Goal: Task Accomplishment & Management: Use online tool/utility

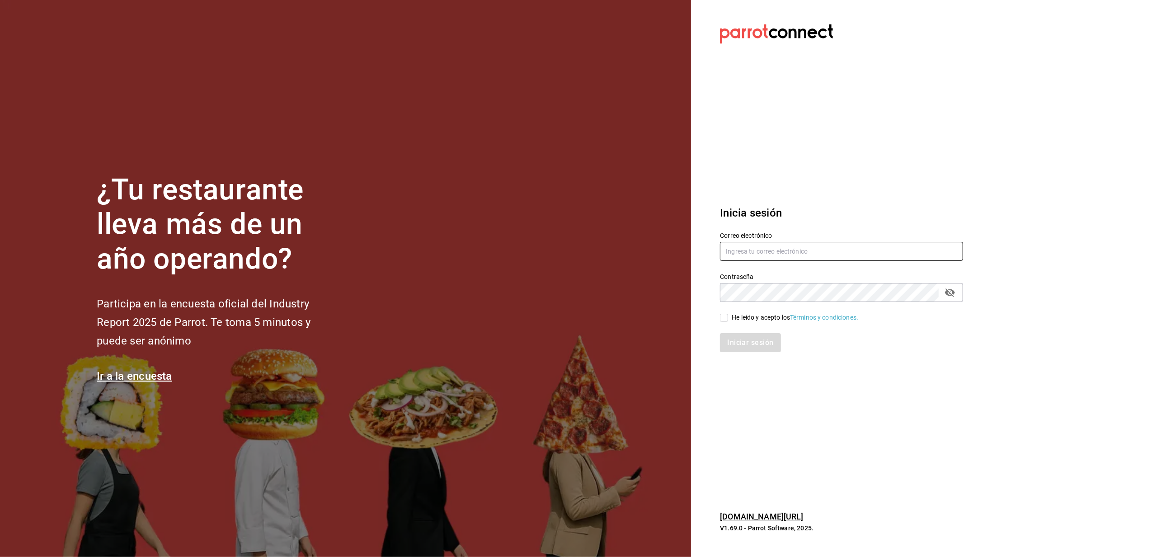
type input "[EMAIL_ADDRESS][DOMAIN_NAME]"
click at [727, 318] on input "He leído y acepto los Términos y condiciones." at bounding box center [724, 318] width 8 height 8
checkbox input "true"
click at [745, 347] on button "Iniciar sesión" at bounding box center [750, 342] width 61 height 19
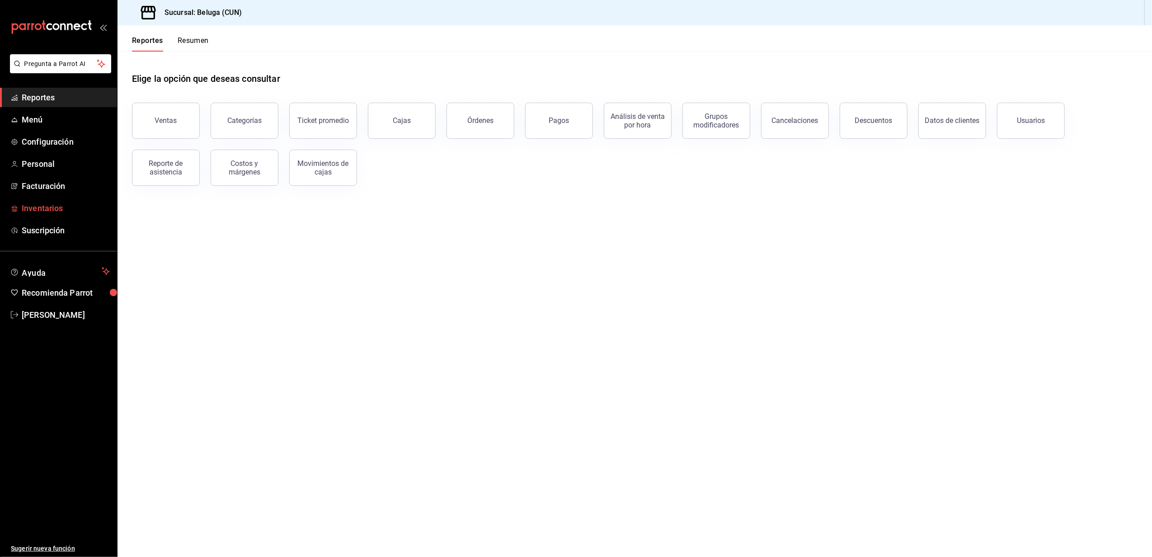
click at [47, 202] on span "Inventarios" at bounding box center [66, 208] width 88 height 12
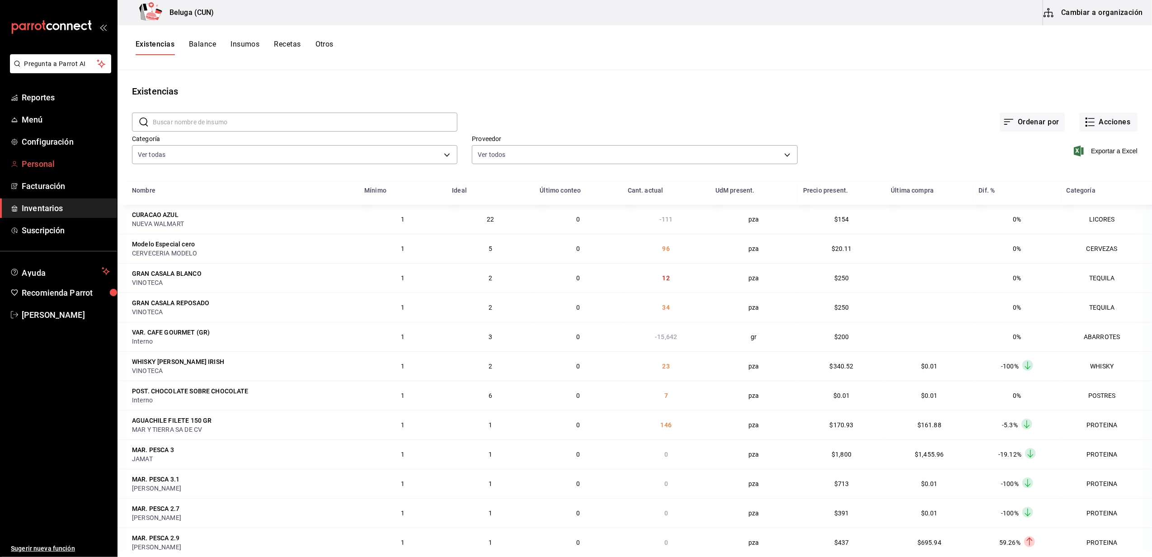
click at [49, 162] on span "Personal" at bounding box center [66, 164] width 88 height 12
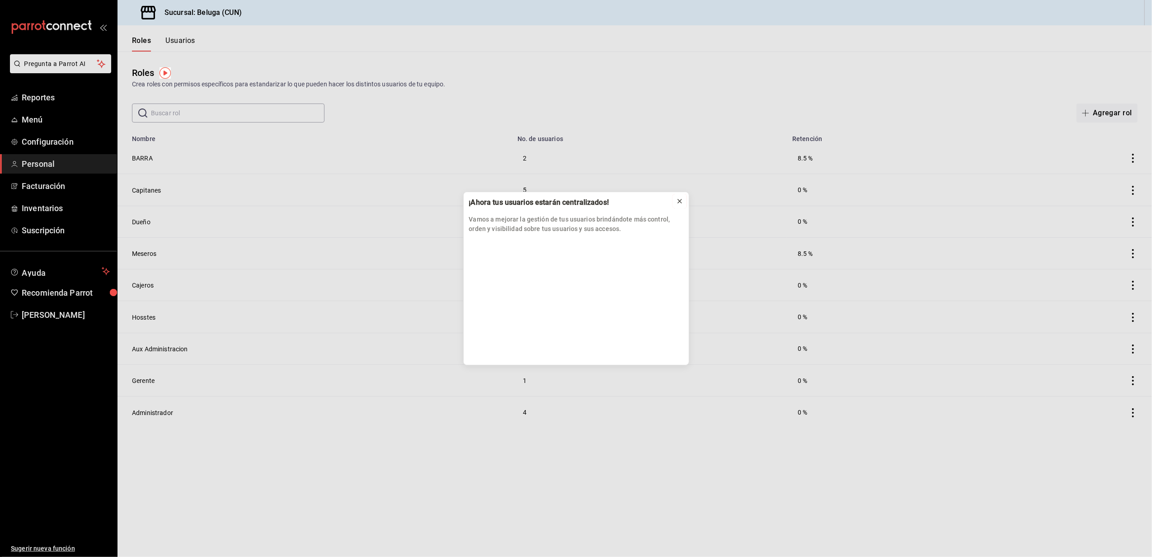
click at [682, 200] on icon at bounding box center [679, 201] width 7 height 7
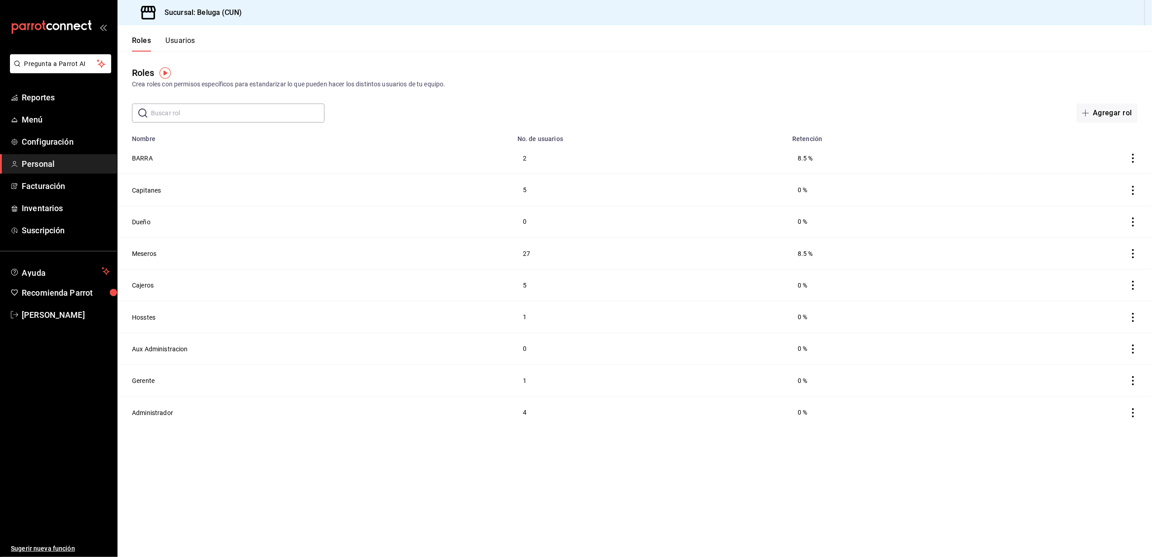
click at [137, 42] on button "Roles" at bounding box center [141, 43] width 19 height 15
click at [51, 206] on span "Inventarios" at bounding box center [66, 208] width 88 height 12
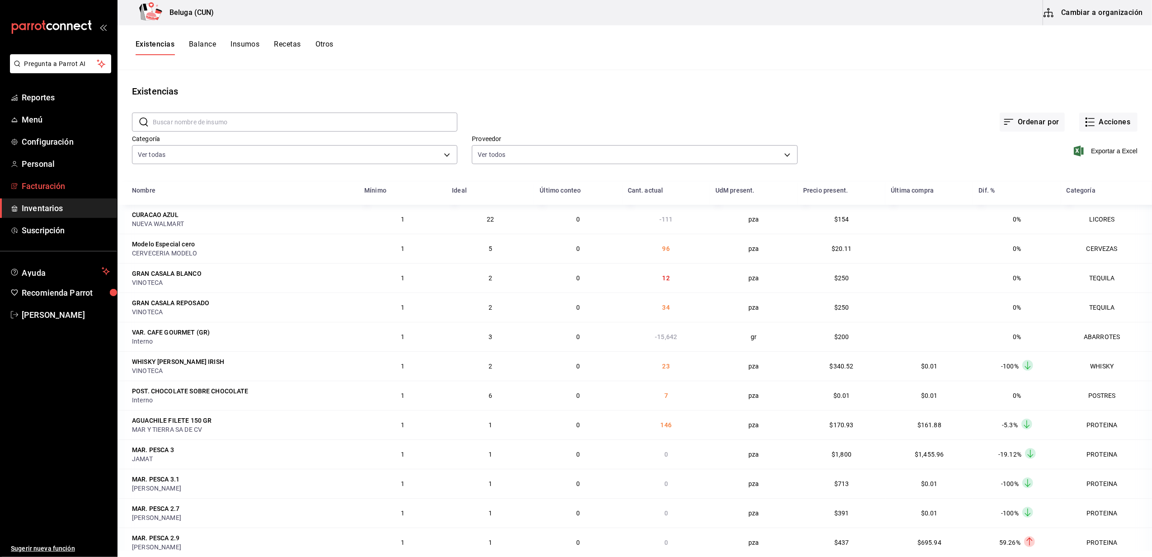
click at [53, 183] on span "Facturación" at bounding box center [66, 186] width 88 height 12
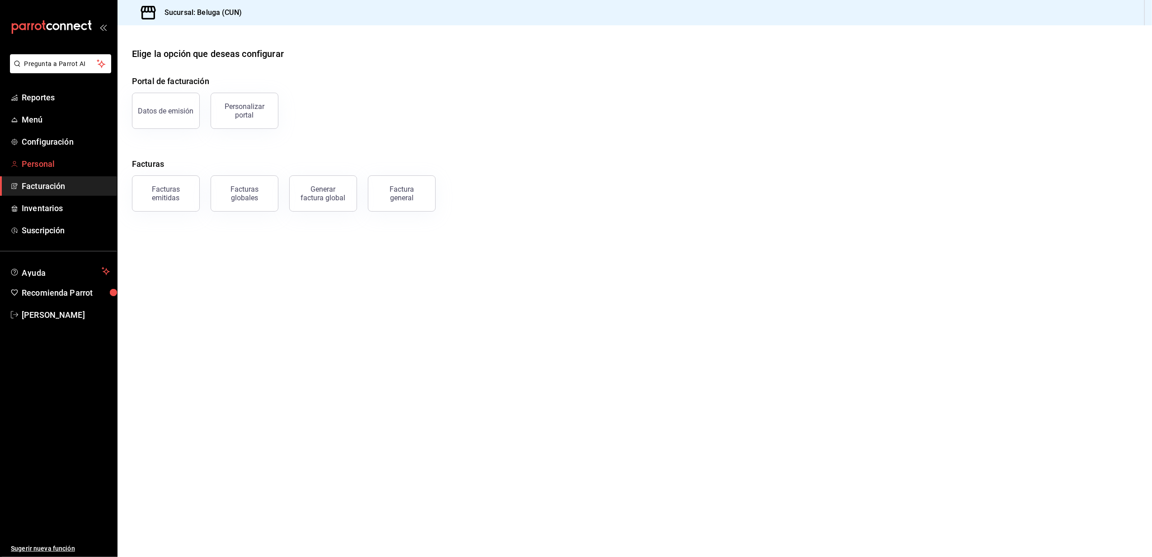
click at [64, 161] on span "Personal" at bounding box center [66, 164] width 88 height 12
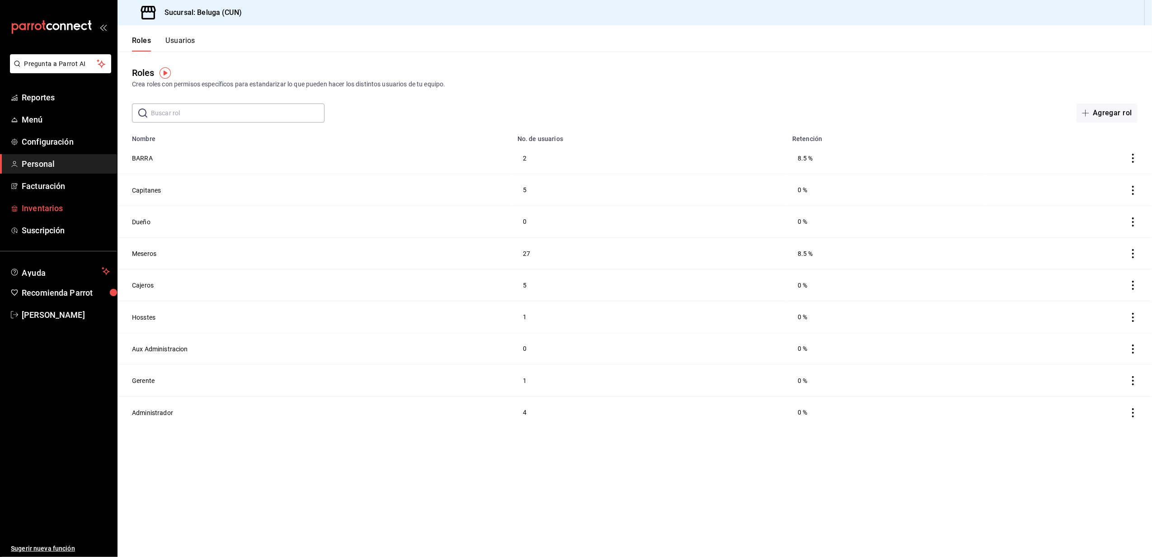
click at [42, 205] on span "Inventarios" at bounding box center [66, 208] width 88 height 12
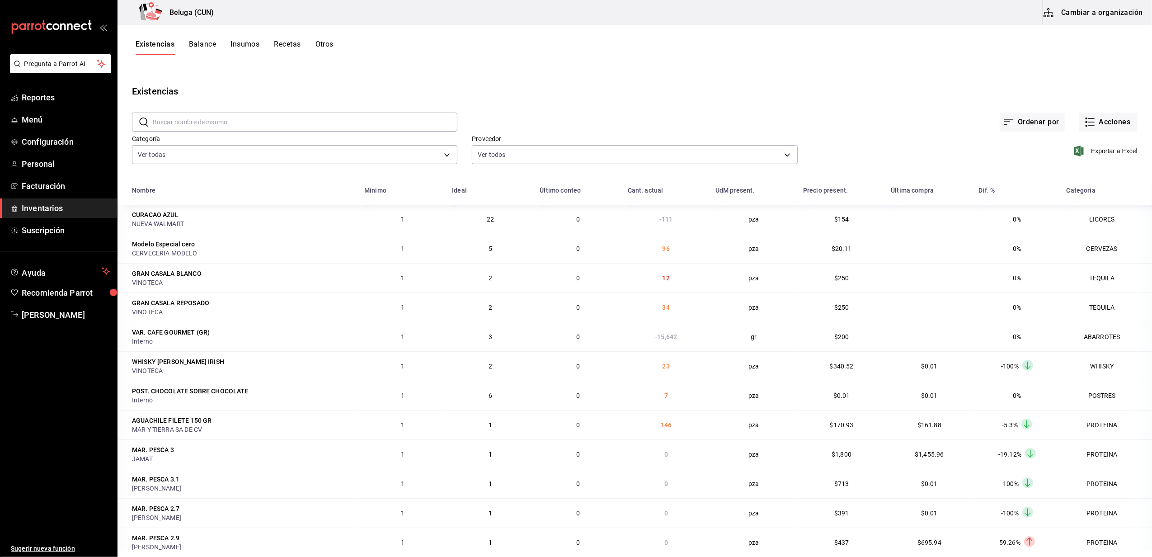
click at [53, 205] on span "Inventarios" at bounding box center [66, 208] width 88 height 12
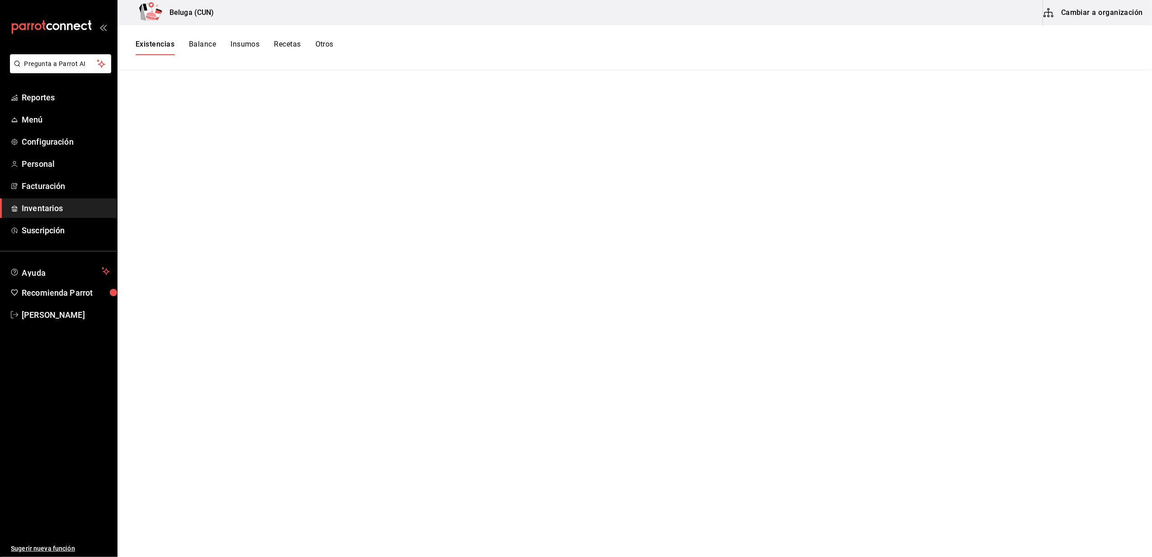
click at [158, 43] on button "Existencias" at bounding box center [155, 47] width 39 height 15
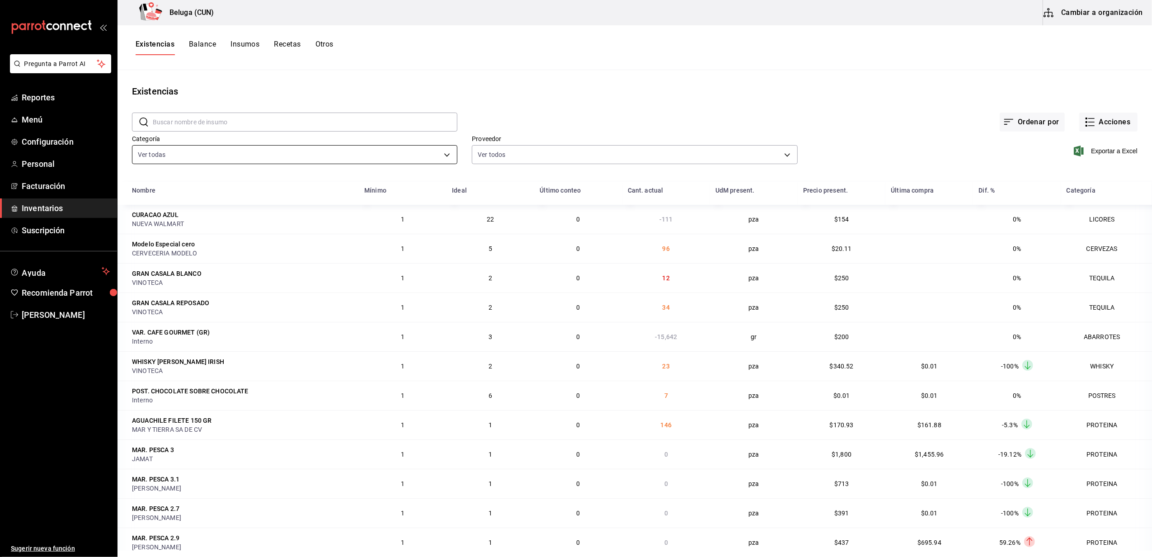
click at [438, 146] on body "Pregunta a Parrot AI Reportes Menú Configuración Personal Facturación Inventari…" at bounding box center [576, 275] width 1152 height 551
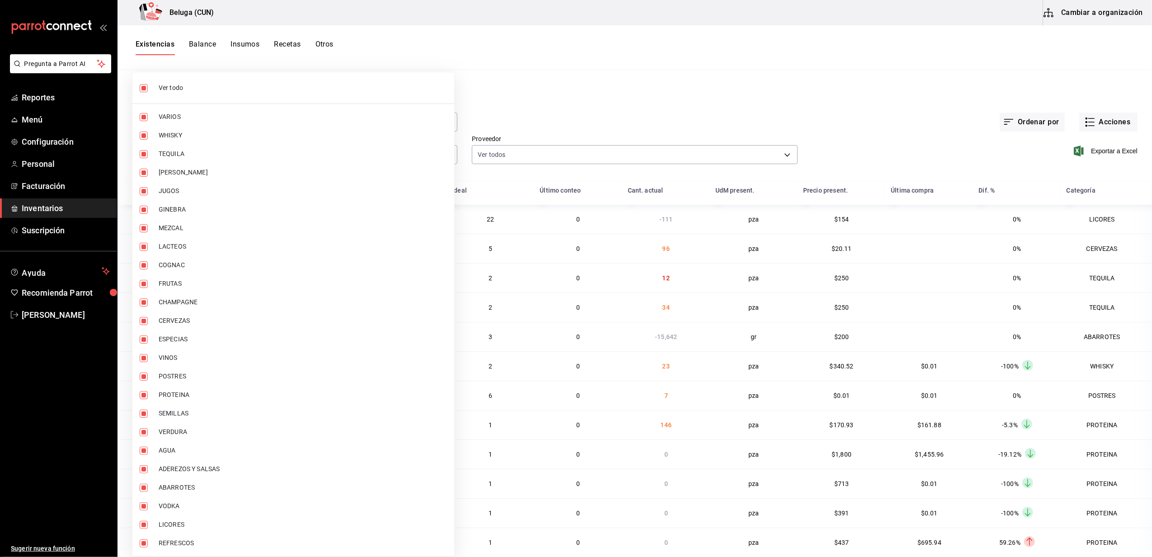
click at [230, 79] on li "Ver todo" at bounding box center [293, 88] width 322 height 24
checkbox input "false"
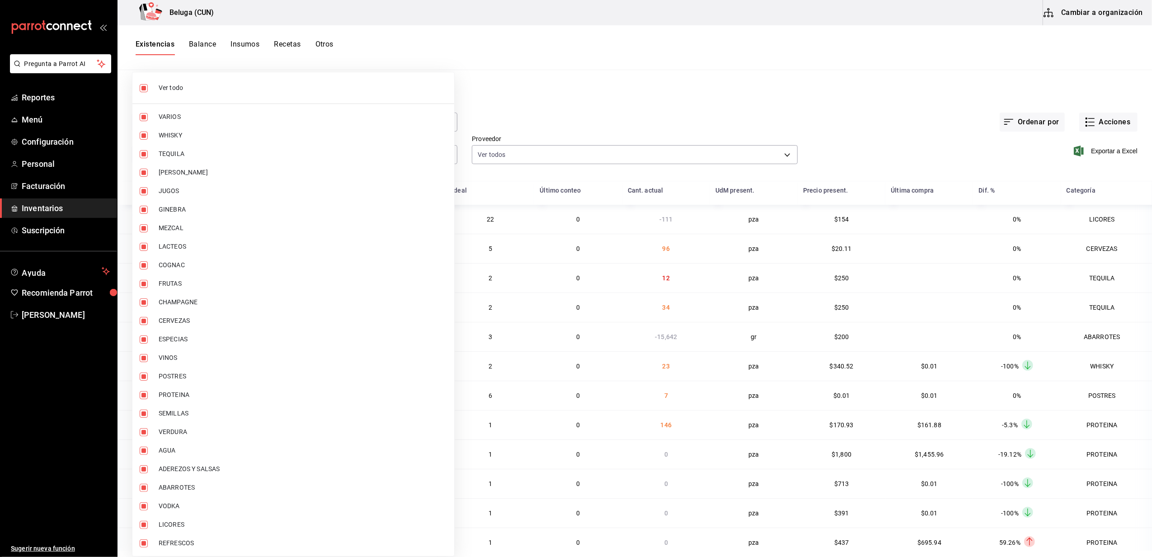
checkbox input "false"
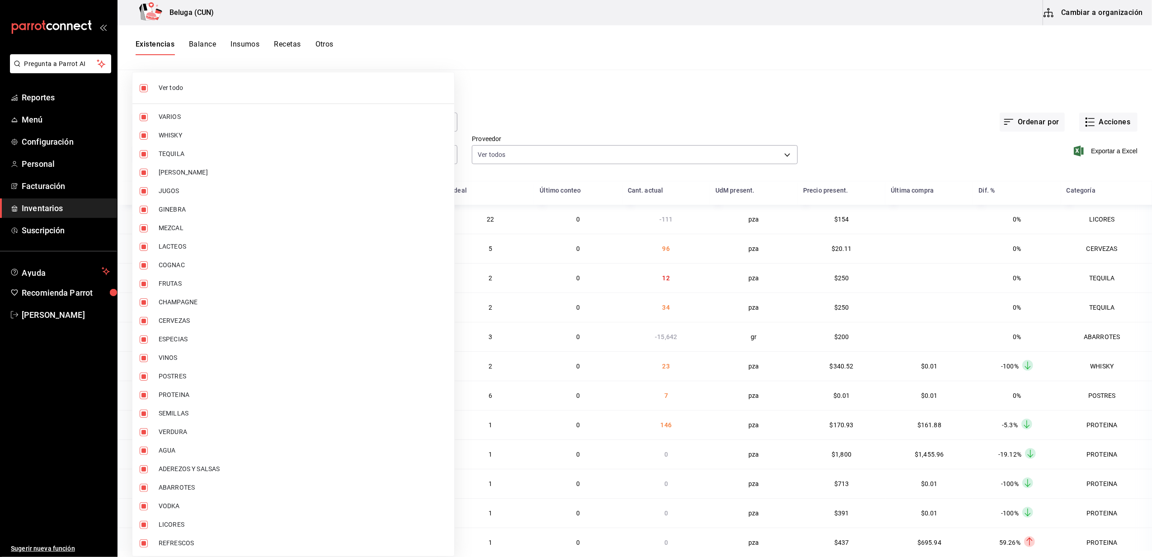
checkbox input "false"
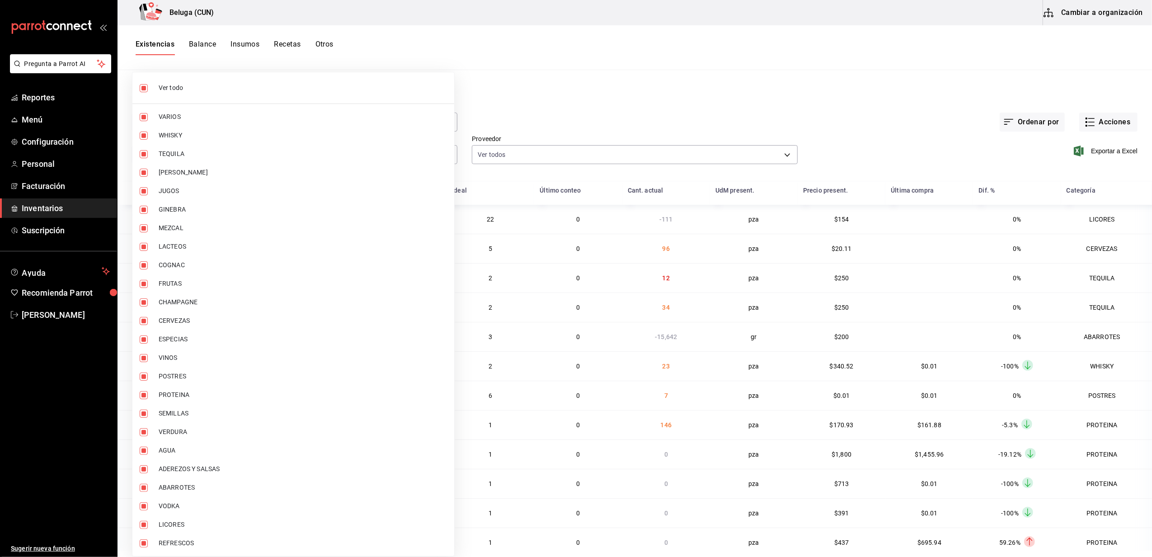
checkbox input "false"
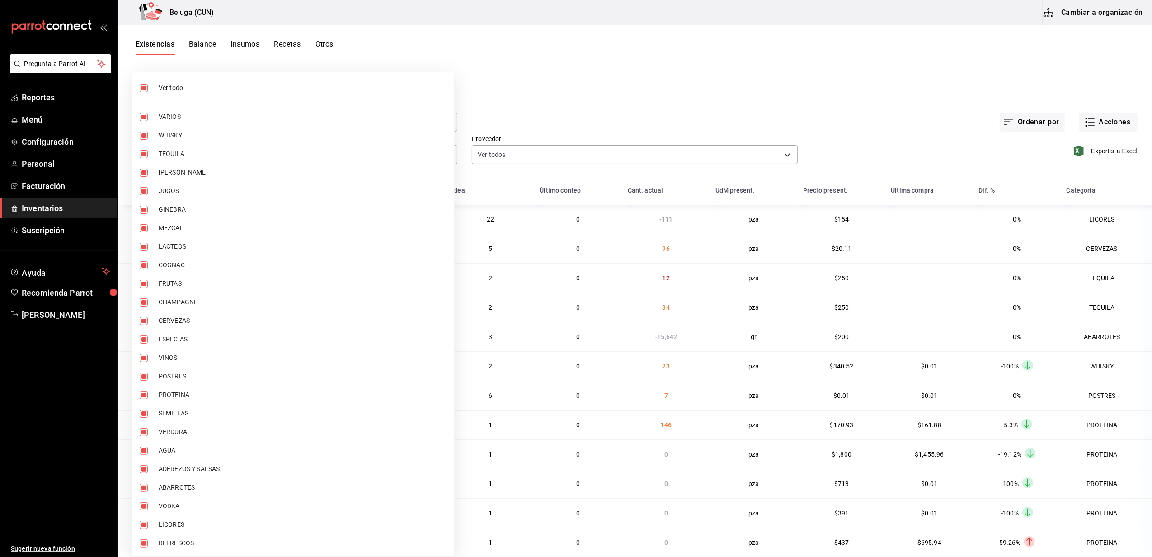
checkbox input "false"
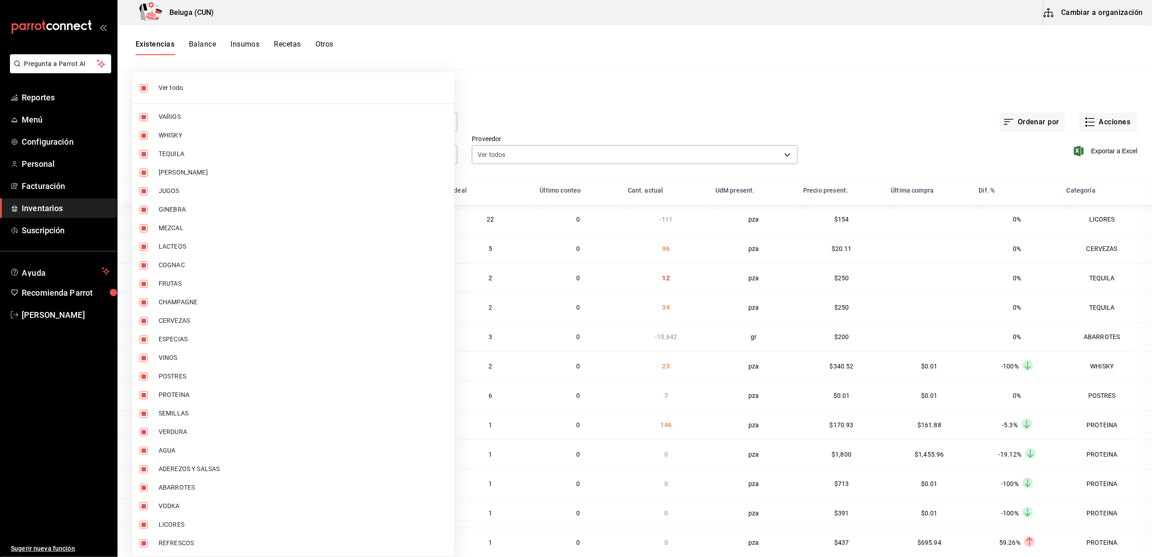
checkbox input "false"
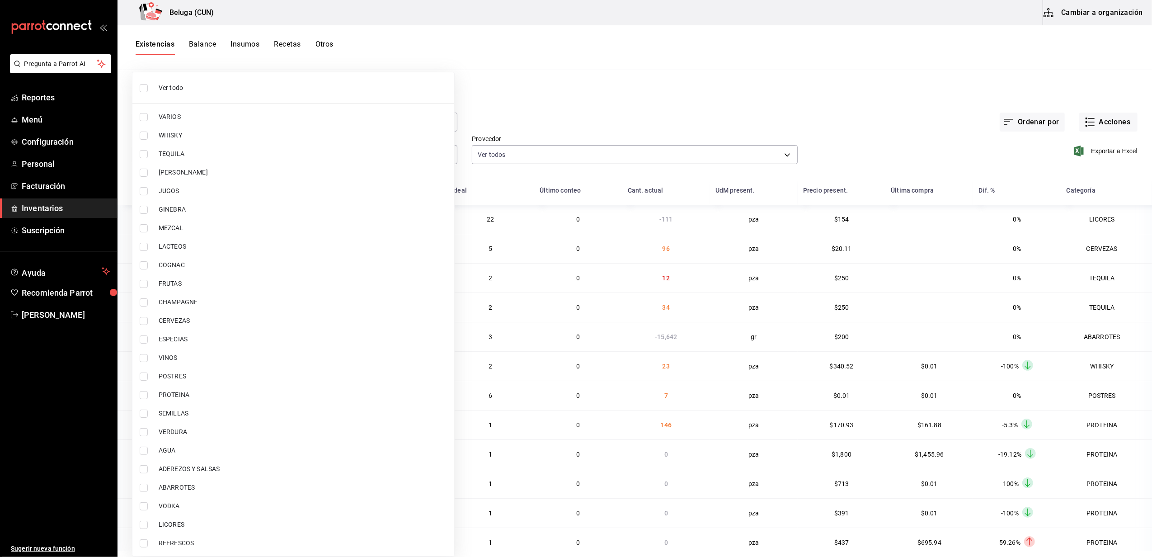
click at [197, 376] on span "POSTRES" at bounding box center [303, 376] width 288 height 9
type input "43c9e2b0-4afa-46e8-9575-d8271eaf3d25"
checkbox input "true"
click at [190, 397] on span "PROTEINA" at bounding box center [303, 394] width 288 height 9
type input "43c9e2b0-4afa-46e8-9575-d8271eaf3d25,49acfc3a-e67d-4012-8994-cdceb58e19f0"
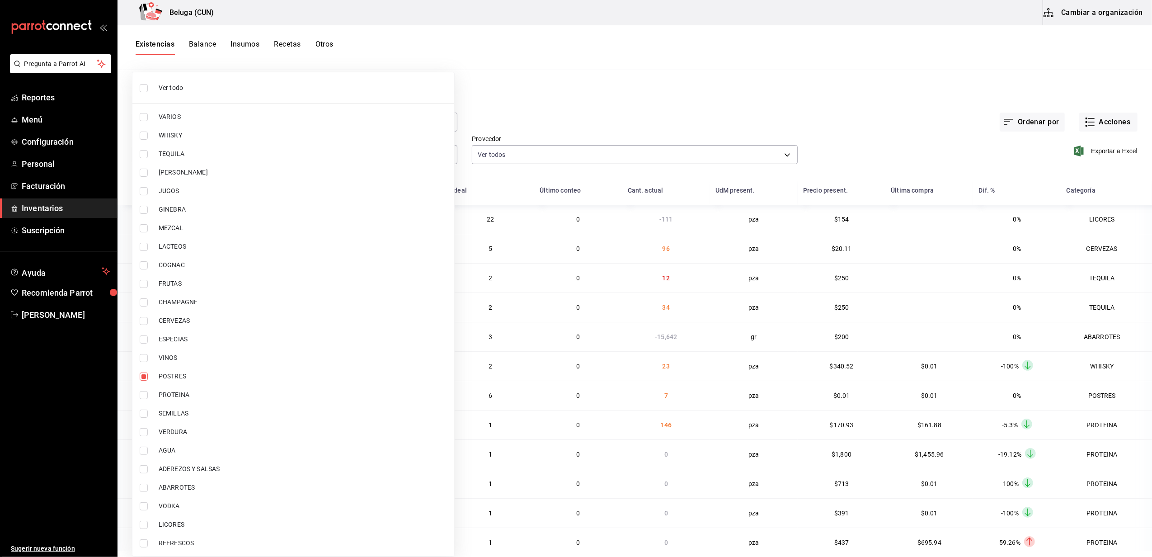
checkbox input "true"
click at [514, 29] on div at bounding box center [576, 278] width 1152 height 557
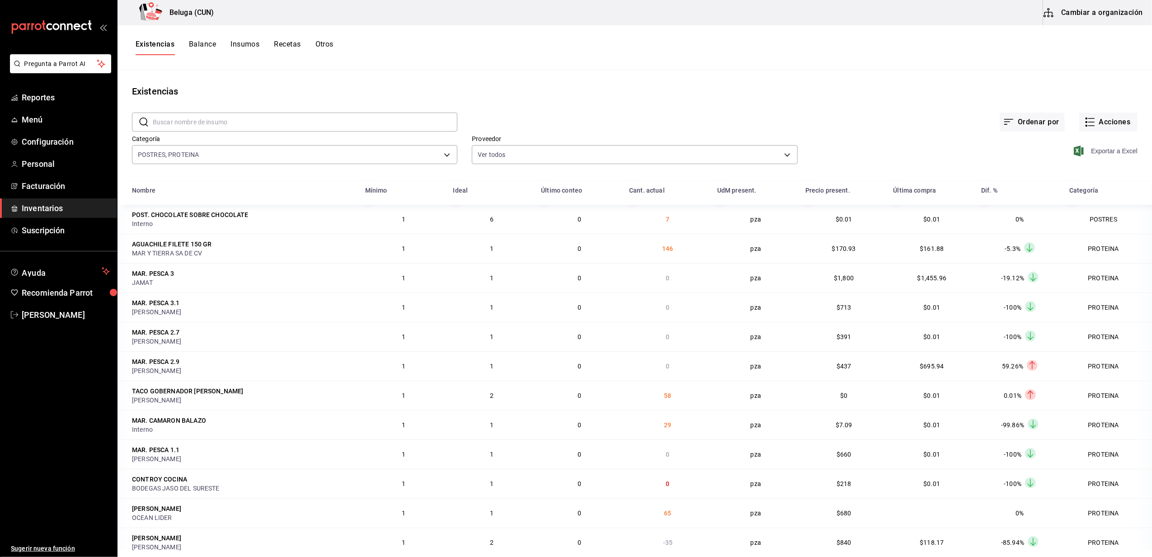
click at [1107, 151] on span "Exportar a Excel" at bounding box center [1107, 151] width 62 height 11
click at [40, 465] on ul "Sugerir nueva función" at bounding box center [58, 441] width 117 height 233
